Goal: Find specific page/section: Locate a particular part of the current website

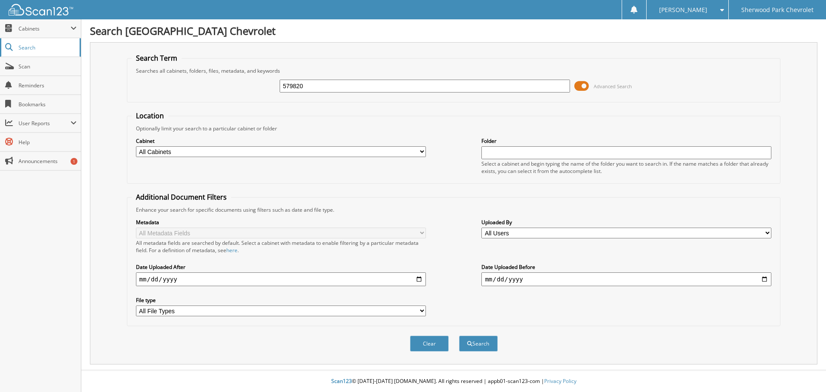
type input "579820"
click at [459, 336] on button "Search" at bounding box center [478, 344] width 39 height 16
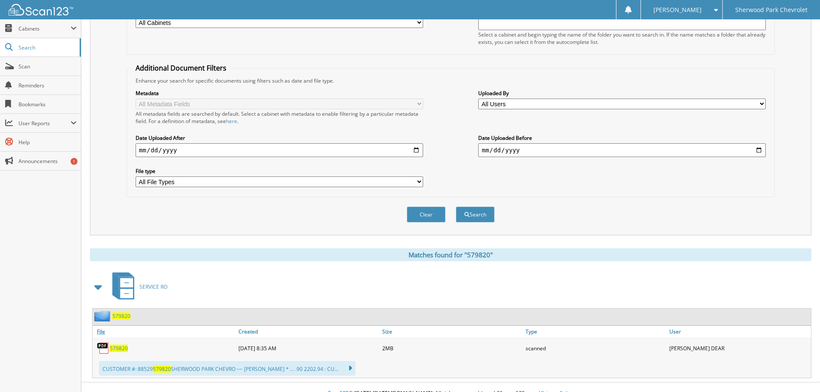
scroll to position [142, 0]
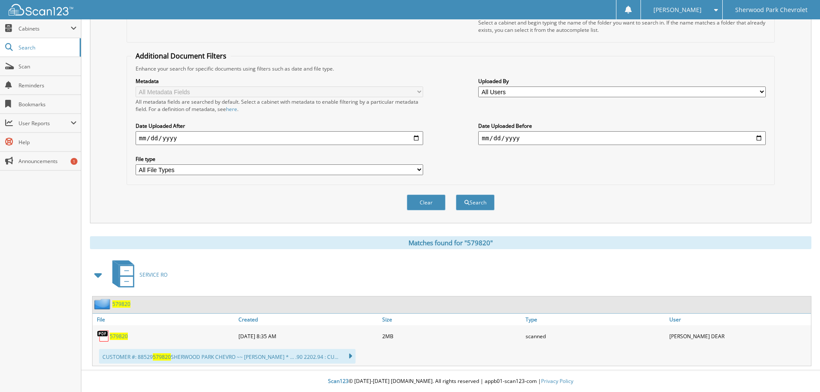
click at [121, 302] on span "579820" at bounding box center [121, 303] width 18 height 7
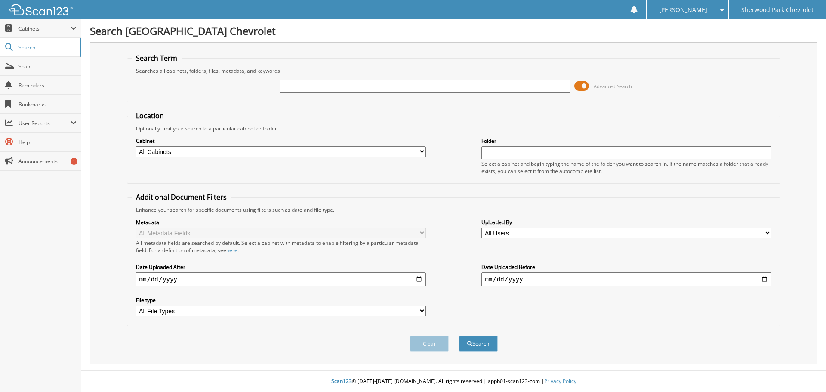
click at [294, 85] on input "text" at bounding box center [425, 86] width 290 height 13
type input "576554"
click at [459, 336] on button "Search" at bounding box center [478, 344] width 39 height 16
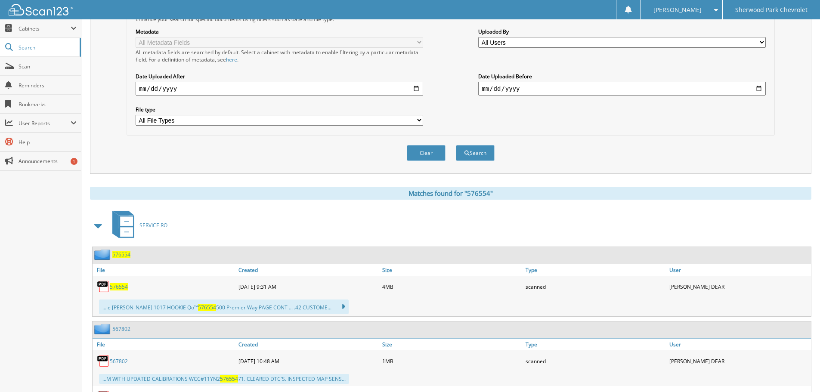
scroll to position [172, 0]
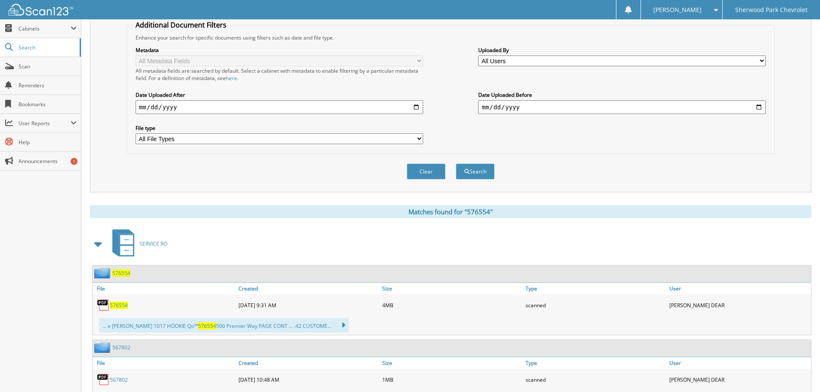
click at [117, 272] on span "576554" at bounding box center [121, 272] width 18 height 7
